Goal: Task Accomplishment & Management: Manage account settings

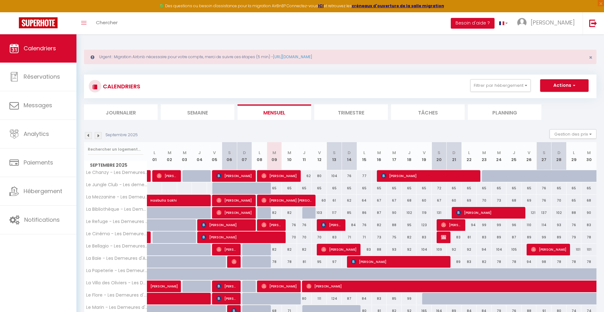
click at [88, 132] on img at bounding box center [88, 135] width 7 height 7
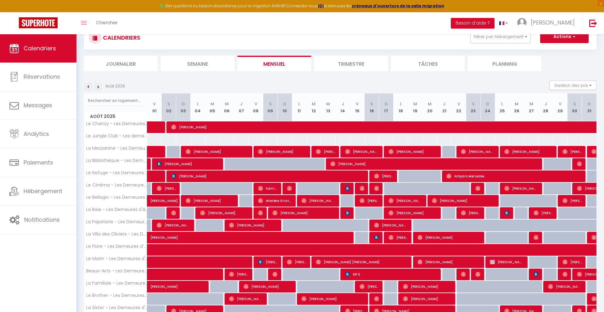
click at [88, 85] on img at bounding box center [88, 86] width 7 height 7
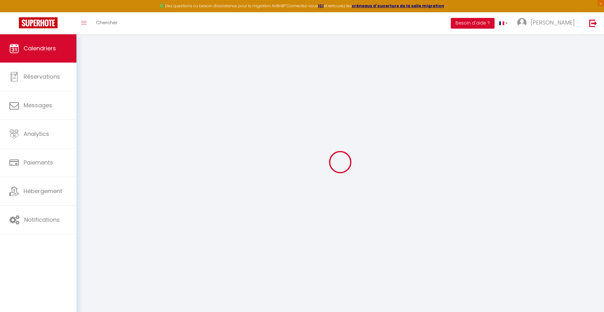
scroll to position [34, 0]
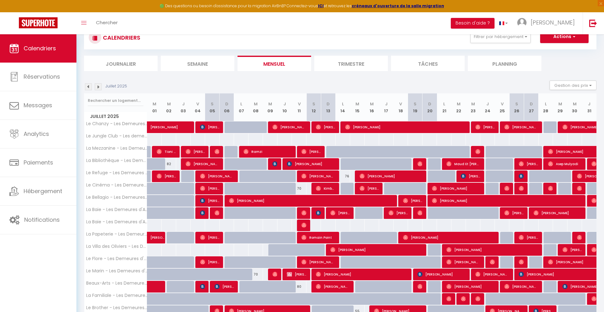
click at [87, 85] on img at bounding box center [88, 86] width 7 height 7
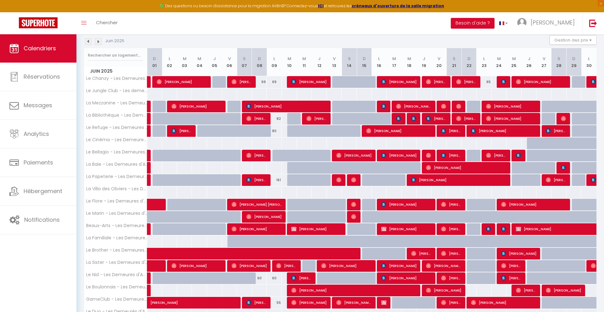
scroll to position [102, 0]
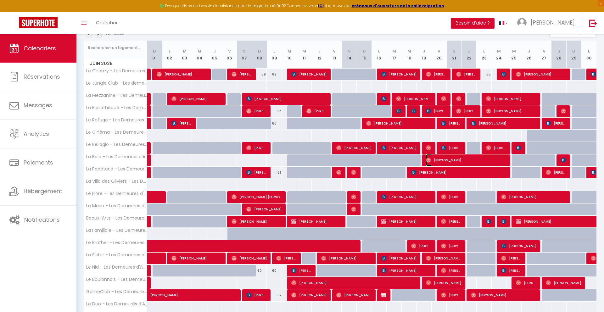
click at [453, 161] on span "[PERSON_NAME]" at bounding box center [466, 160] width 81 height 12
select select "OK"
select select "0"
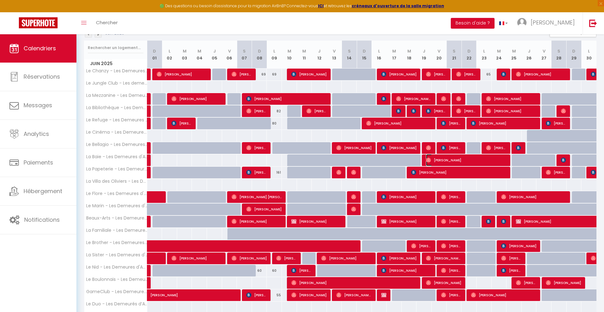
select select "1"
select select
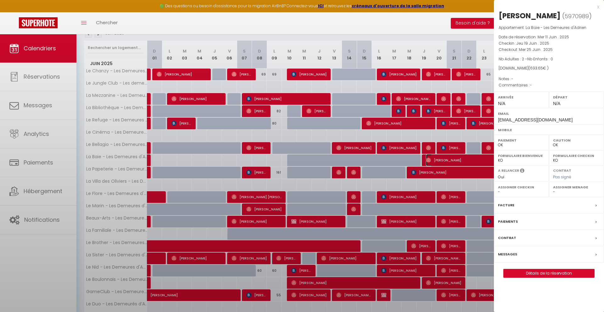
select select "41830"
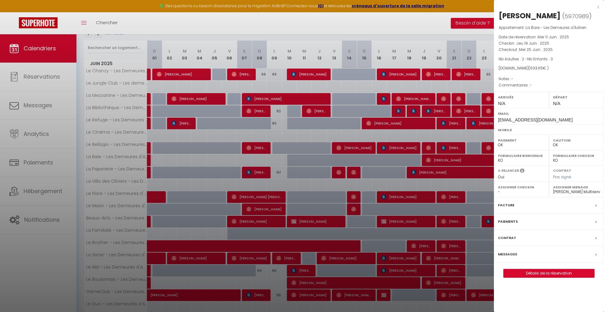
click at [408, 122] on div at bounding box center [302, 156] width 604 height 312
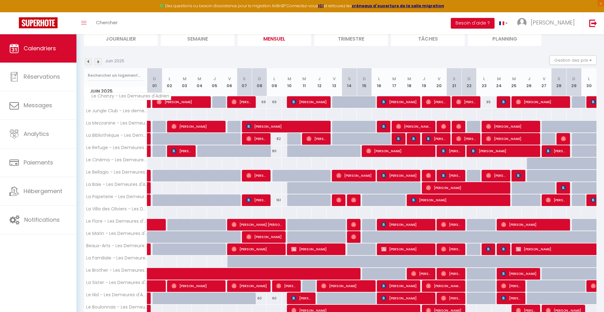
scroll to position [71, 0]
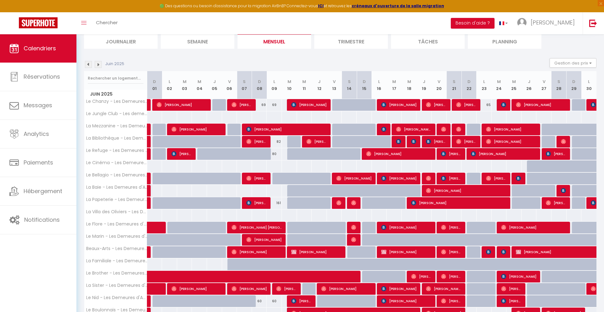
click at [102, 66] on div "Juin 2025" at bounding box center [105, 64] width 42 height 7
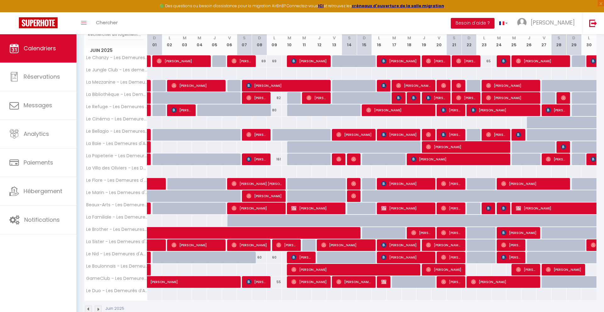
scroll to position [115, 0]
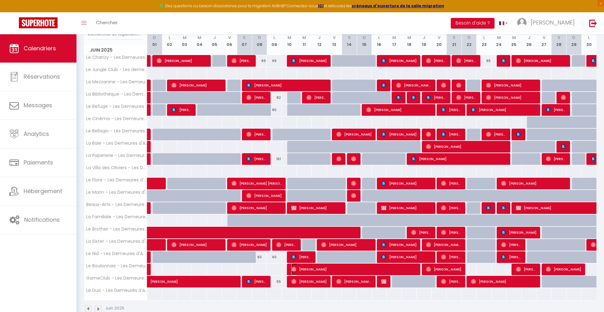
click at [360, 268] on span "[PERSON_NAME]" at bounding box center [355, 270] width 126 height 12
select select
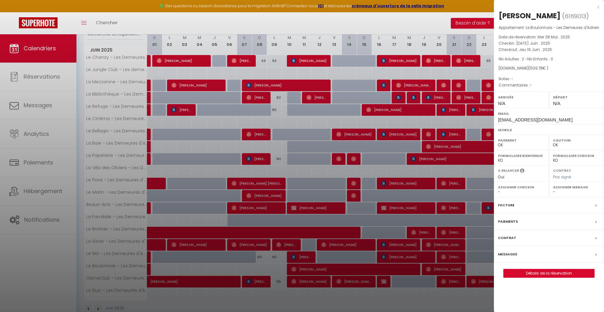
click at [452, 102] on div at bounding box center [302, 156] width 604 height 312
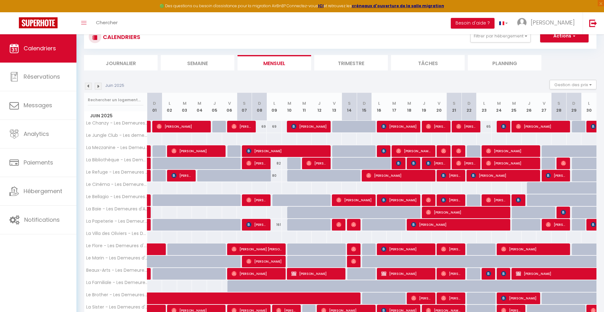
scroll to position [34, 0]
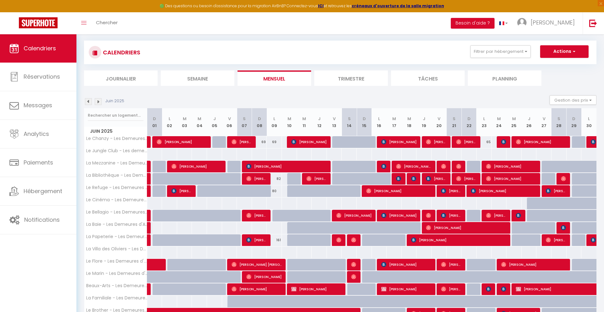
click at [99, 100] on img at bounding box center [98, 101] width 7 height 7
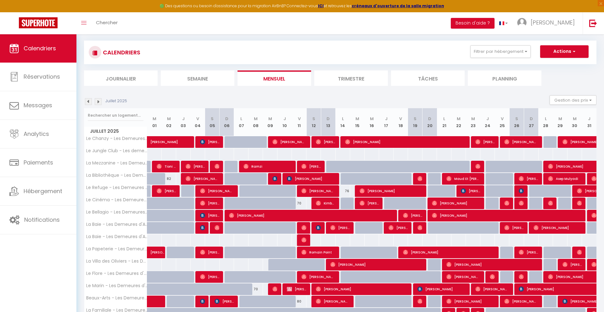
scroll to position [145, 0]
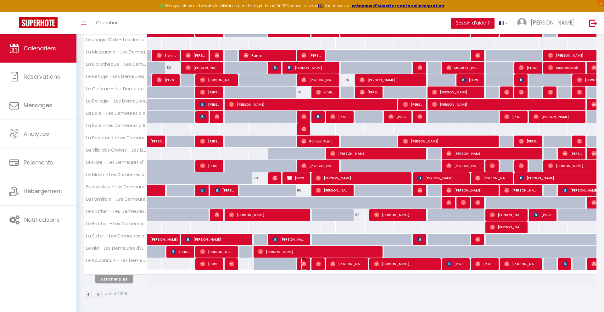
click at [304, 264] on img at bounding box center [304, 264] width 5 height 5
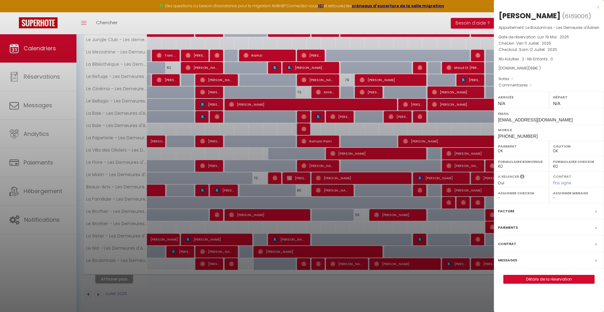
click at [313, 237] on div at bounding box center [302, 156] width 604 height 312
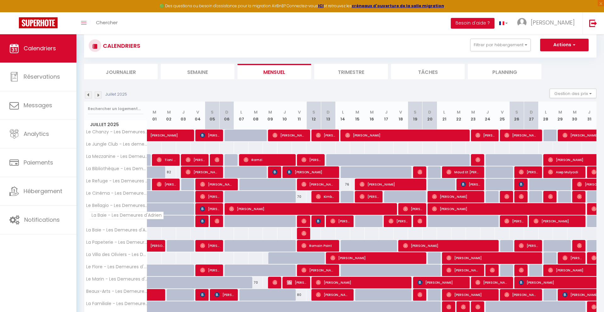
scroll to position [40, 0]
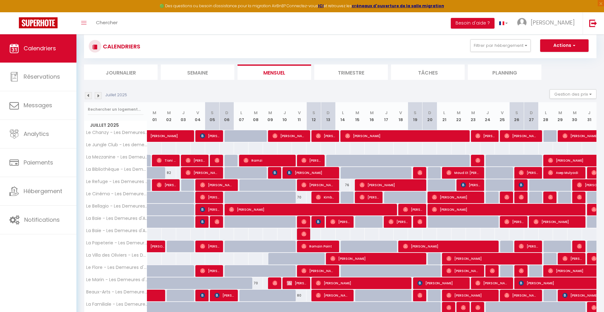
click at [88, 96] on img at bounding box center [88, 95] width 7 height 7
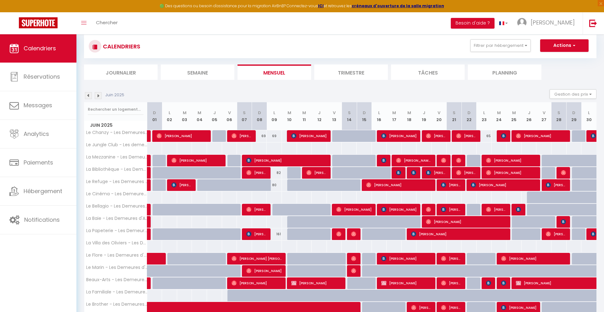
click at [88, 96] on img at bounding box center [88, 95] width 7 height 7
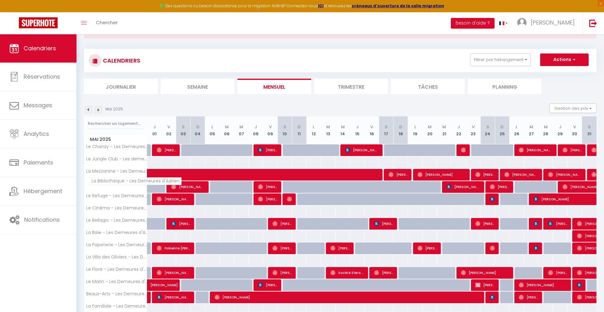
scroll to position [26, 0]
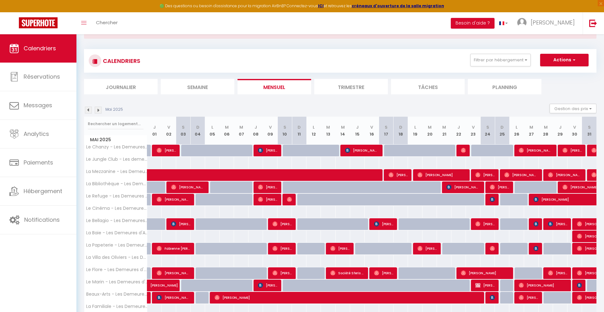
click at [91, 110] on img at bounding box center [88, 110] width 7 height 7
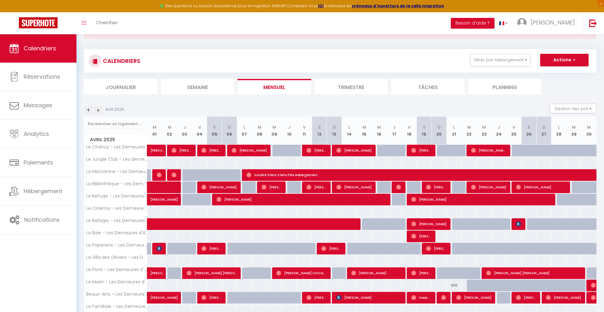
scroll to position [130, 0]
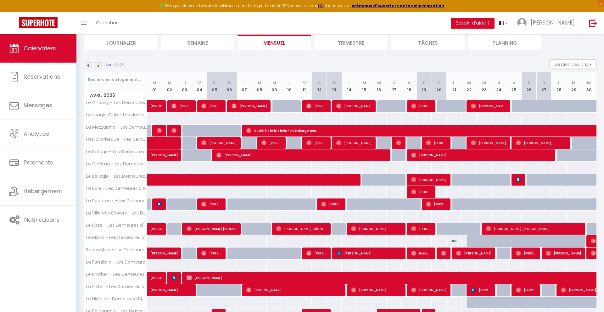
click at [99, 65] on img at bounding box center [98, 65] width 7 height 7
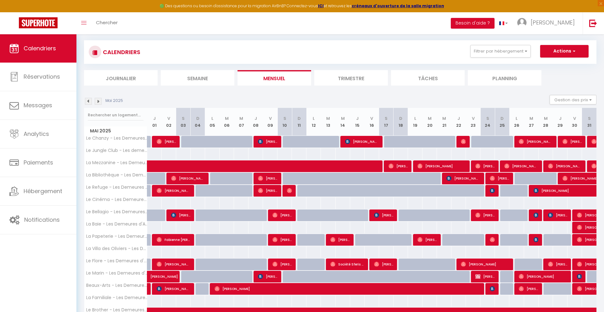
scroll to position [70, 0]
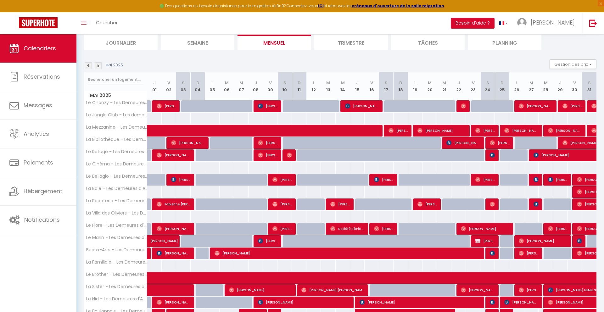
click at [101, 66] on img at bounding box center [98, 65] width 7 height 7
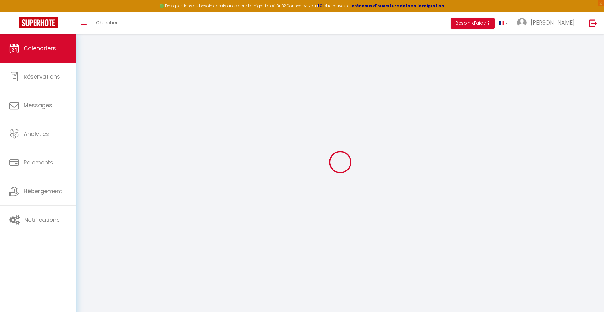
scroll to position [34, 0]
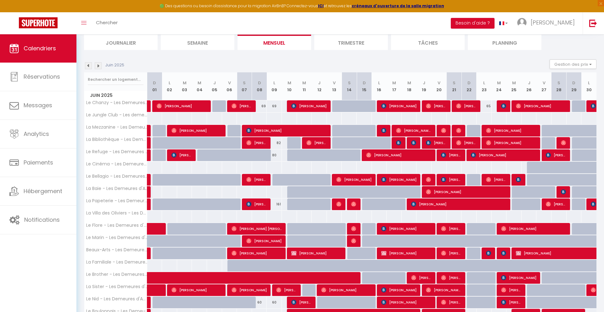
click at [101, 66] on img at bounding box center [98, 65] width 7 height 7
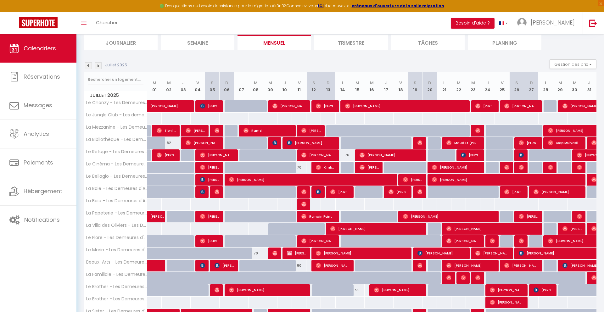
click at [101, 66] on img at bounding box center [98, 65] width 7 height 7
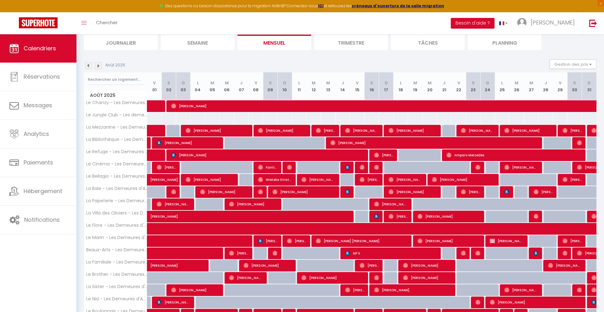
click at [98, 66] on img at bounding box center [98, 65] width 7 height 7
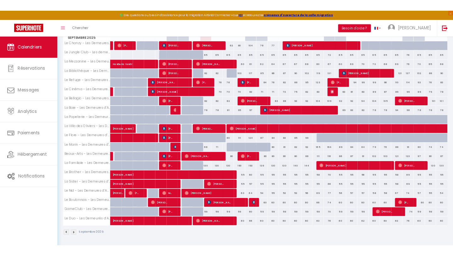
scroll to position [129, 0]
